Goal: Entertainment & Leisure: Consume media (video, audio)

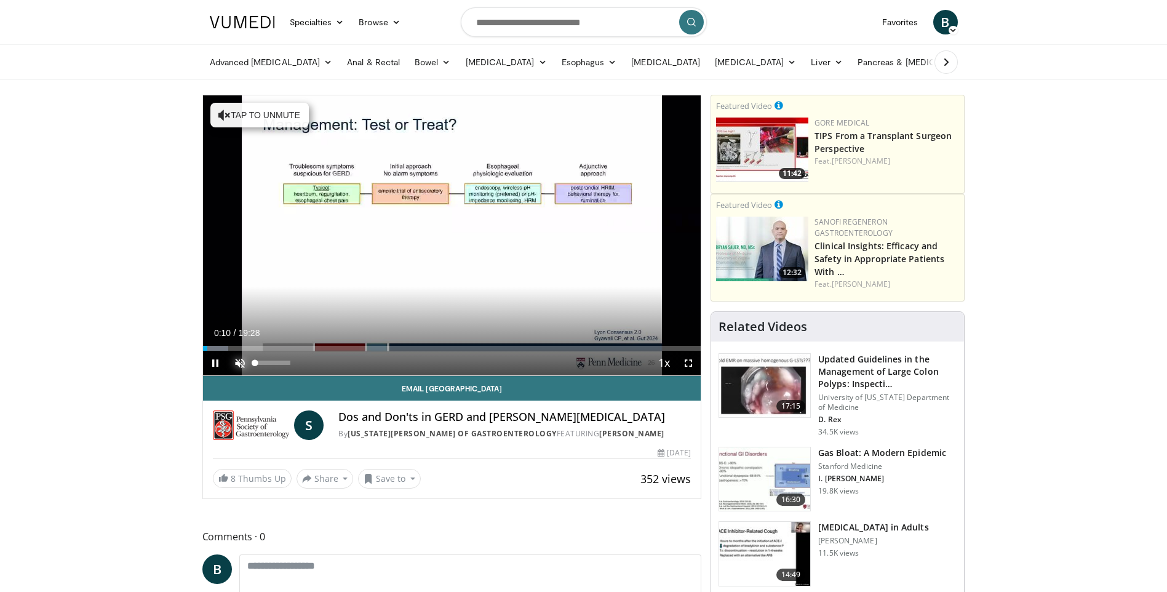
click at [241, 362] on span "Video Player" at bounding box center [240, 363] width 25 height 25
click at [225, 346] on div "Progress Bar" at bounding box center [225, 348] width 1 height 5
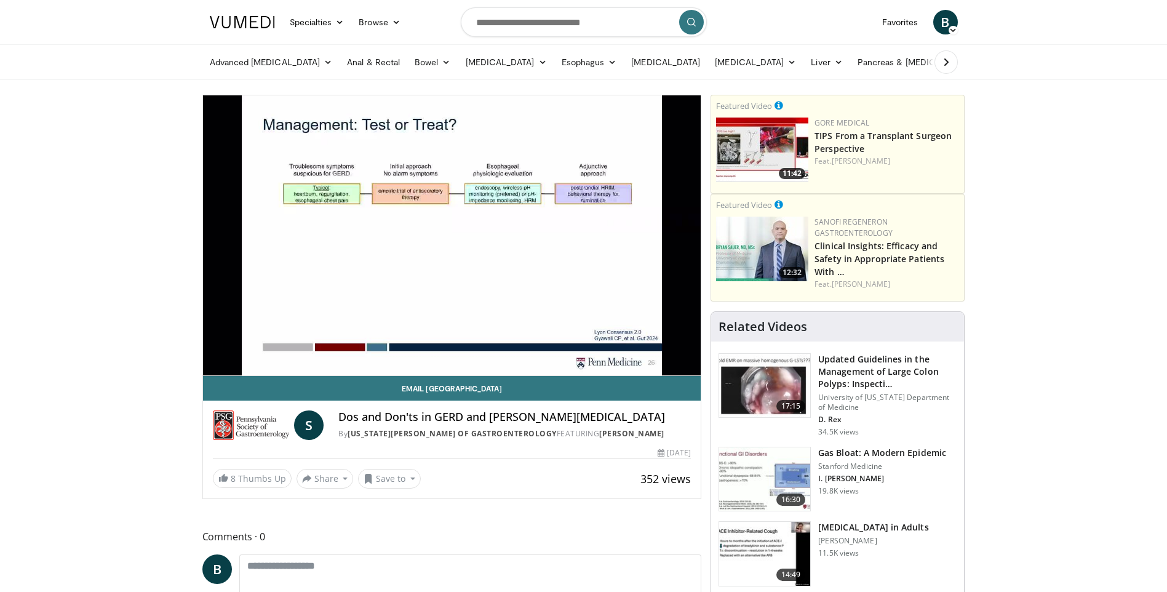
click at [689, 365] on div "10 seconds Tap to unmute" at bounding box center [452, 235] width 498 height 280
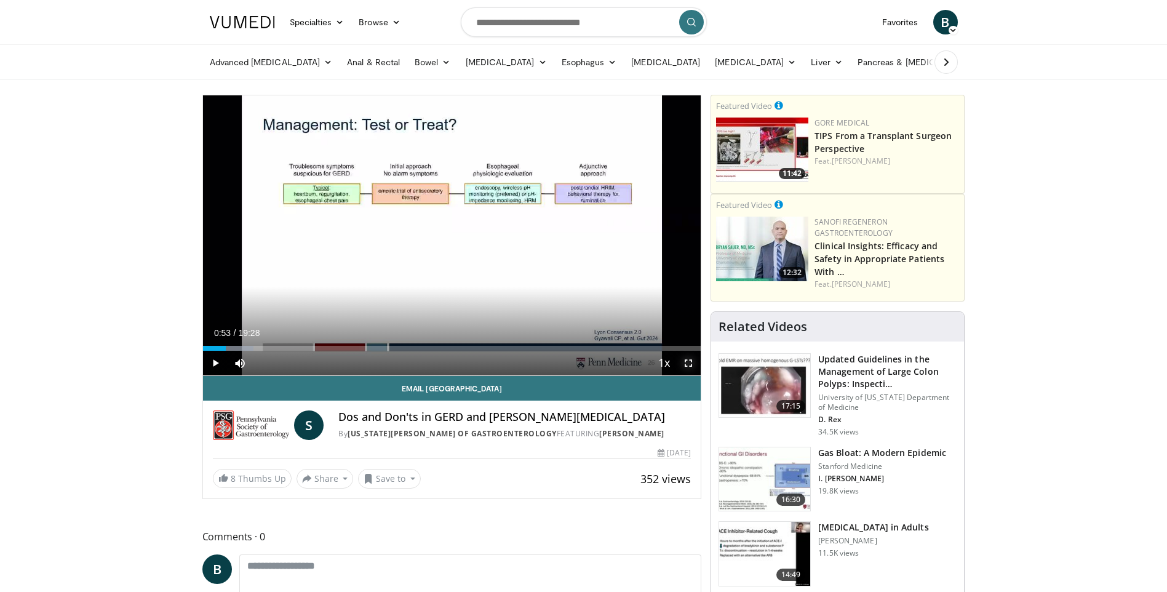
click at [689, 365] on span "Video Player" at bounding box center [688, 363] width 25 height 25
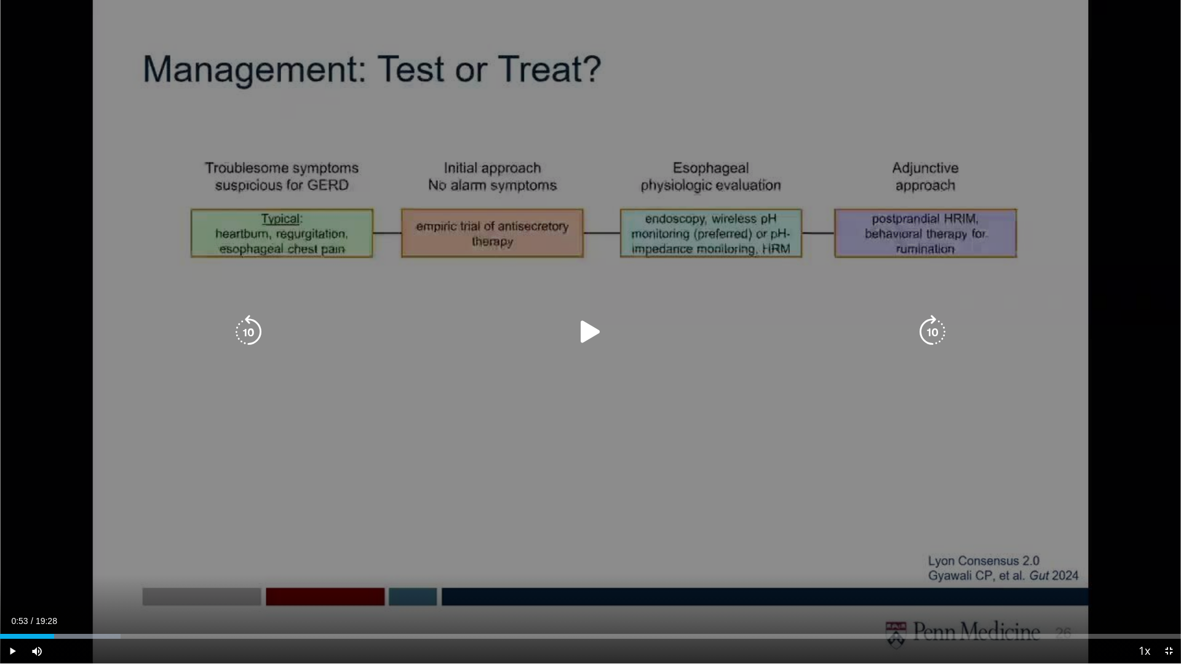
click at [587, 333] on icon "Video Player" at bounding box center [590, 332] width 34 height 34
click at [595, 325] on icon "Video Player" at bounding box center [590, 332] width 34 height 34
click at [586, 340] on icon "Video Player" at bounding box center [590, 332] width 34 height 34
click at [584, 334] on icon "Video Player" at bounding box center [590, 332] width 34 height 34
click at [589, 329] on icon "Video Player" at bounding box center [590, 332] width 34 height 34
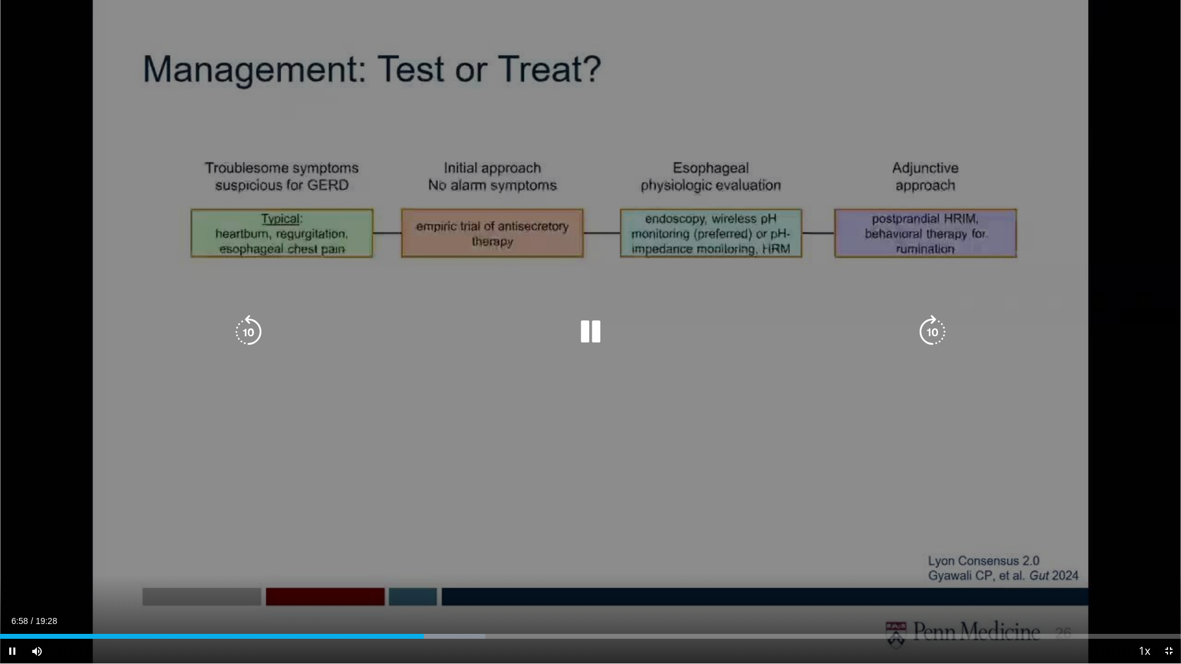
click at [590, 322] on icon "Video Player" at bounding box center [590, 332] width 34 height 34
click at [589, 330] on icon "Video Player" at bounding box center [590, 332] width 34 height 34
click at [595, 322] on icon "Video Player" at bounding box center [590, 332] width 34 height 34
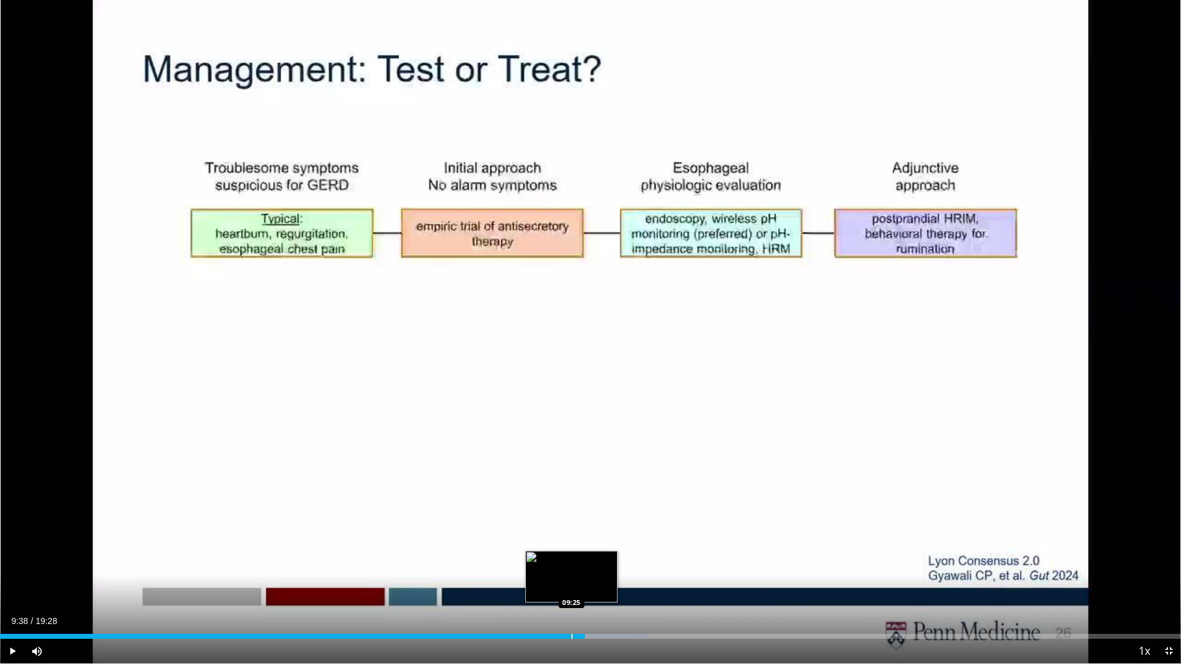
click at [571, 591] on div "Progress Bar" at bounding box center [571, 636] width 1 height 5
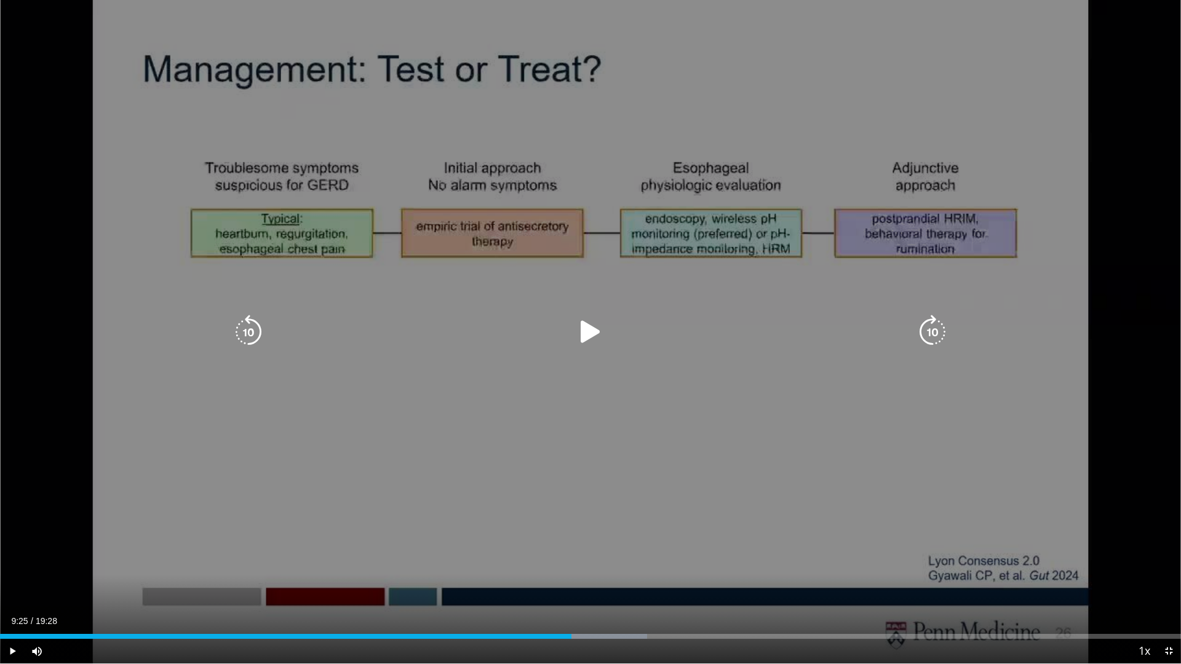
click at [587, 331] on icon "Video Player" at bounding box center [590, 332] width 34 height 34
click at [584, 331] on icon "Video Player" at bounding box center [590, 332] width 34 height 34
click at [586, 330] on icon "Video Player" at bounding box center [590, 332] width 34 height 34
click at [589, 331] on icon "Video Player" at bounding box center [590, 332] width 34 height 34
click at [585, 538] on div "10 seconds Tap to unmute" at bounding box center [590, 332] width 1181 height 664
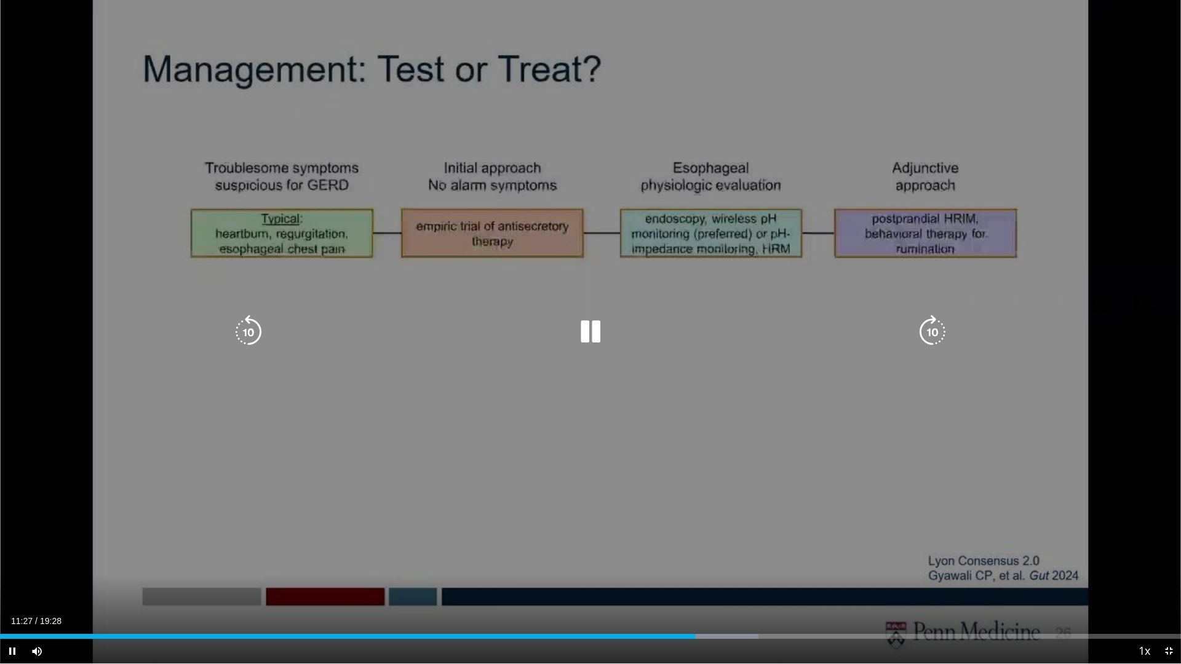
click at [586, 328] on icon "Video Player" at bounding box center [590, 332] width 34 height 34
click at [588, 327] on icon "Video Player" at bounding box center [590, 332] width 34 height 34
